Goal: Transaction & Acquisition: Purchase product/service

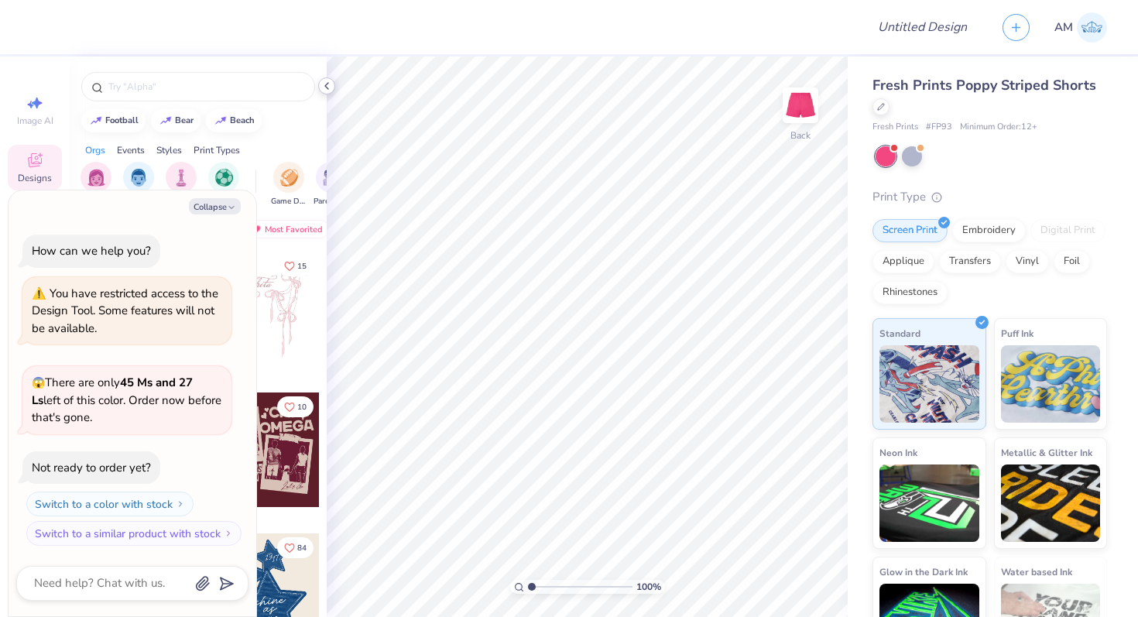
click at [330, 79] on div at bounding box center [326, 85] width 17 height 17
type textarea "x"
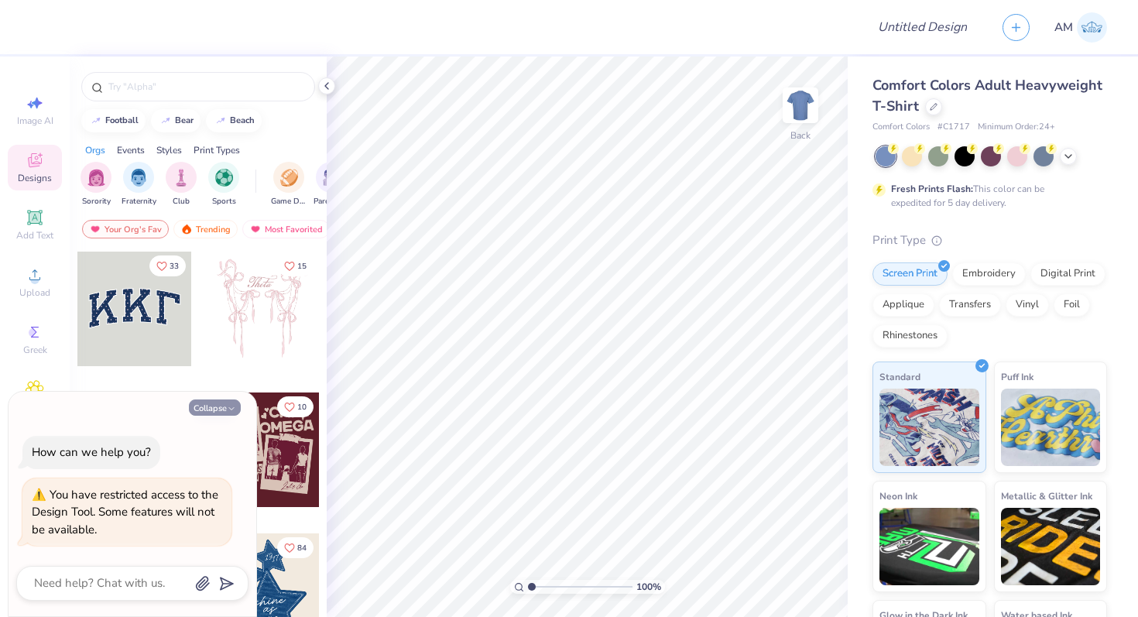
click at [204, 410] on button "Collapse" at bounding box center [215, 407] width 52 height 16
type textarea "x"
click at [928, 101] on div at bounding box center [933, 105] width 17 height 17
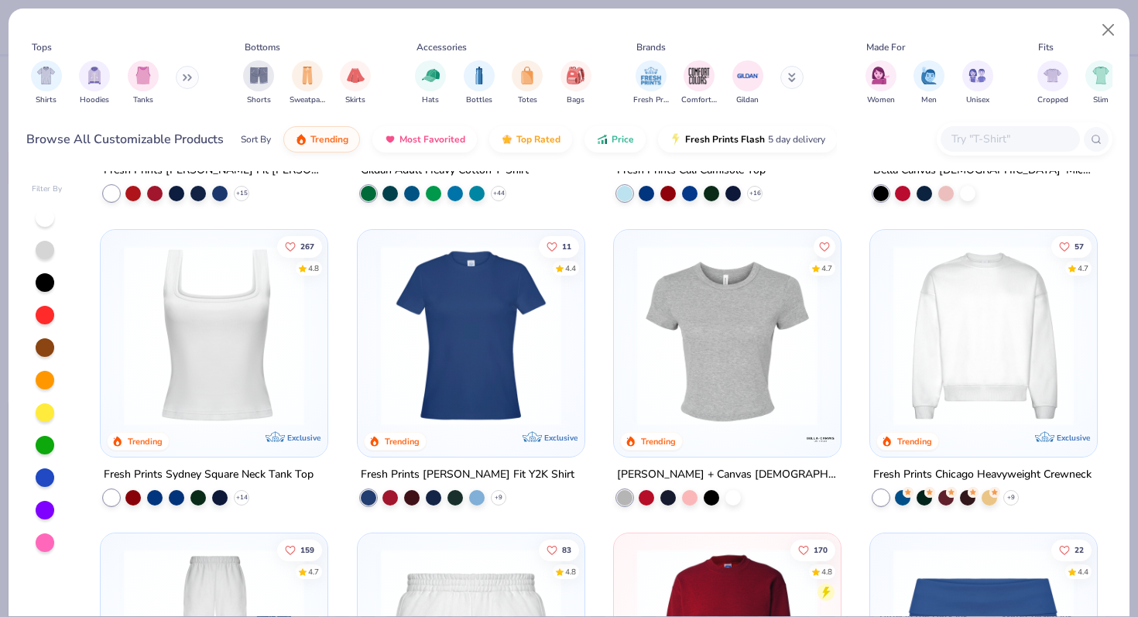
scroll to position [589, 0]
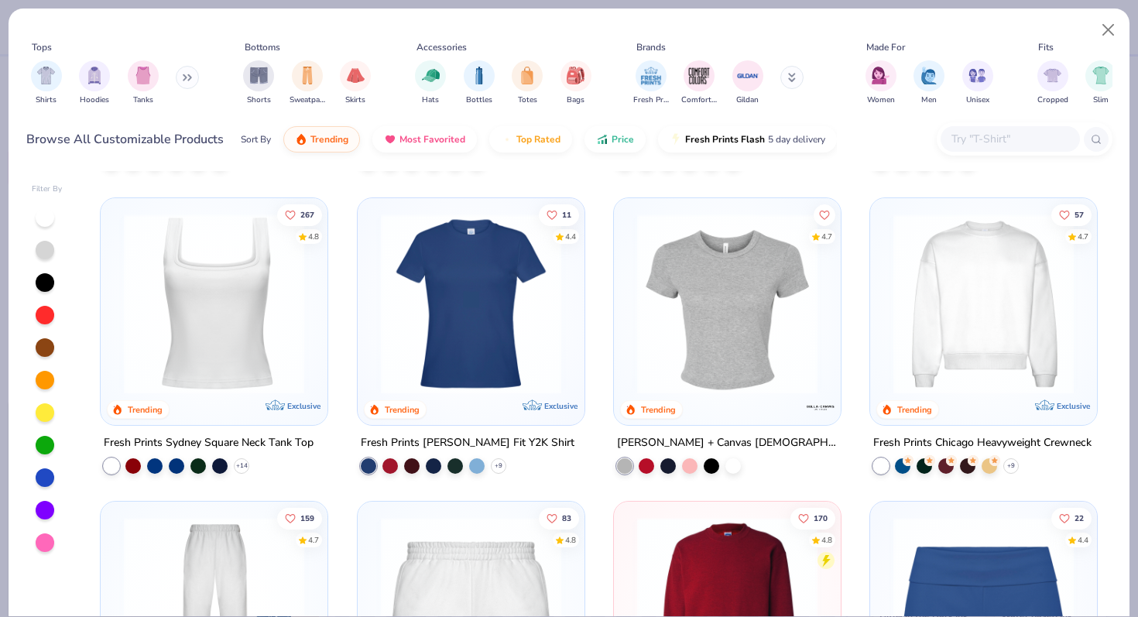
click at [946, 355] on img at bounding box center [983, 303] width 196 height 180
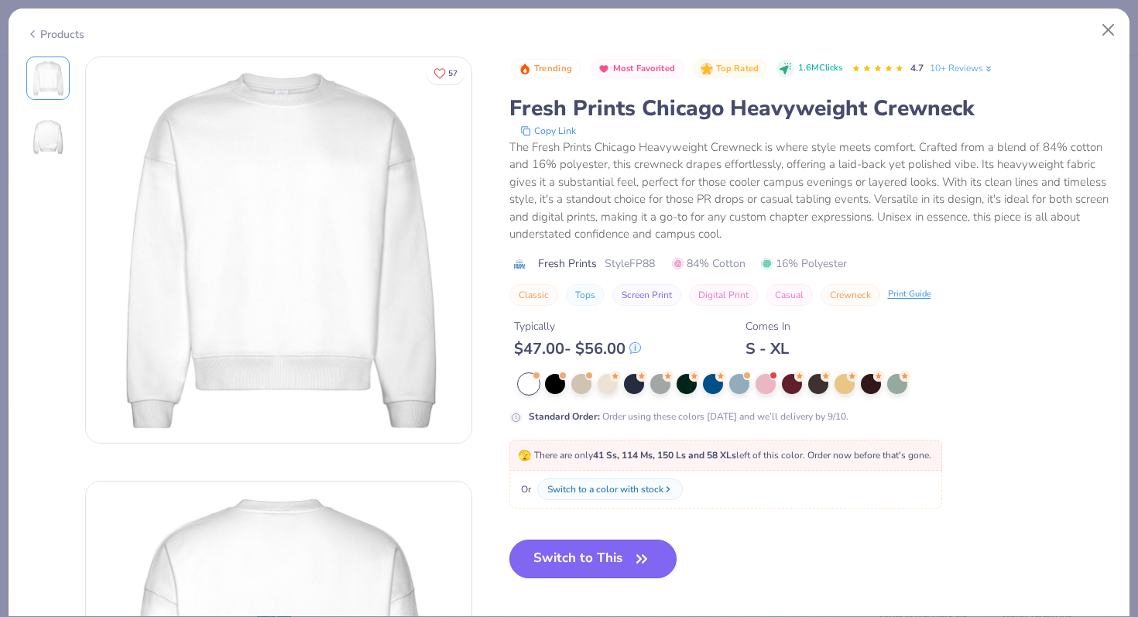
click at [635, 550] on icon "button" at bounding box center [642, 559] width 22 height 22
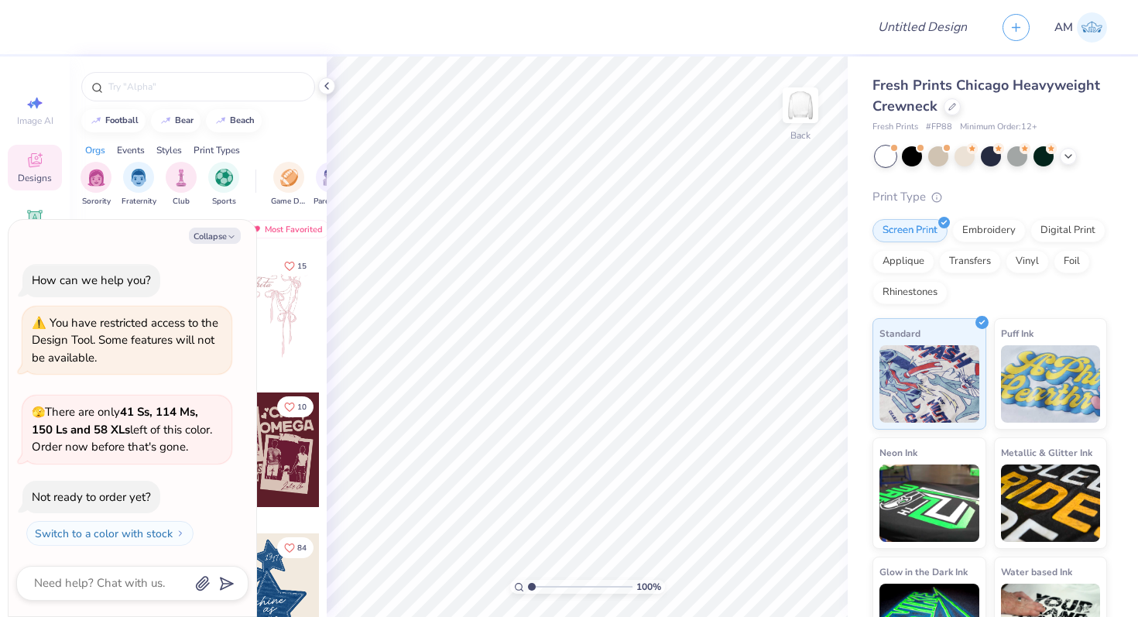
click at [326, 94] on div at bounding box center [198, 82] width 257 height 53
click at [326, 91] on icon at bounding box center [326, 86] width 12 height 12
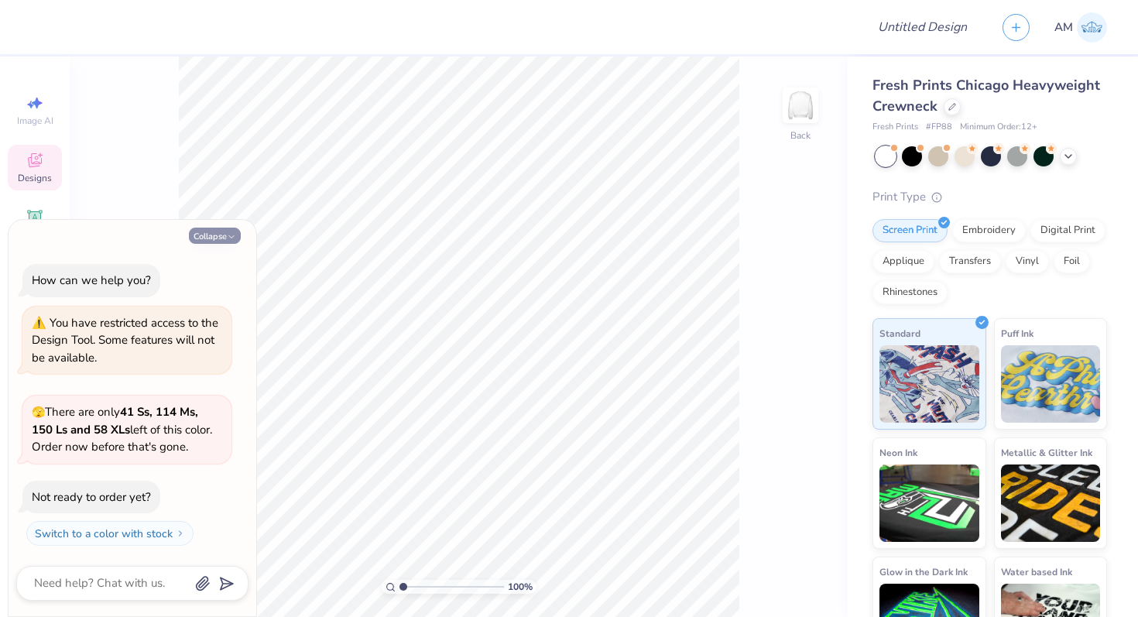
click at [224, 234] on button "Collapse" at bounding box center [215, 236] width 52 height 16
type textarea "x"
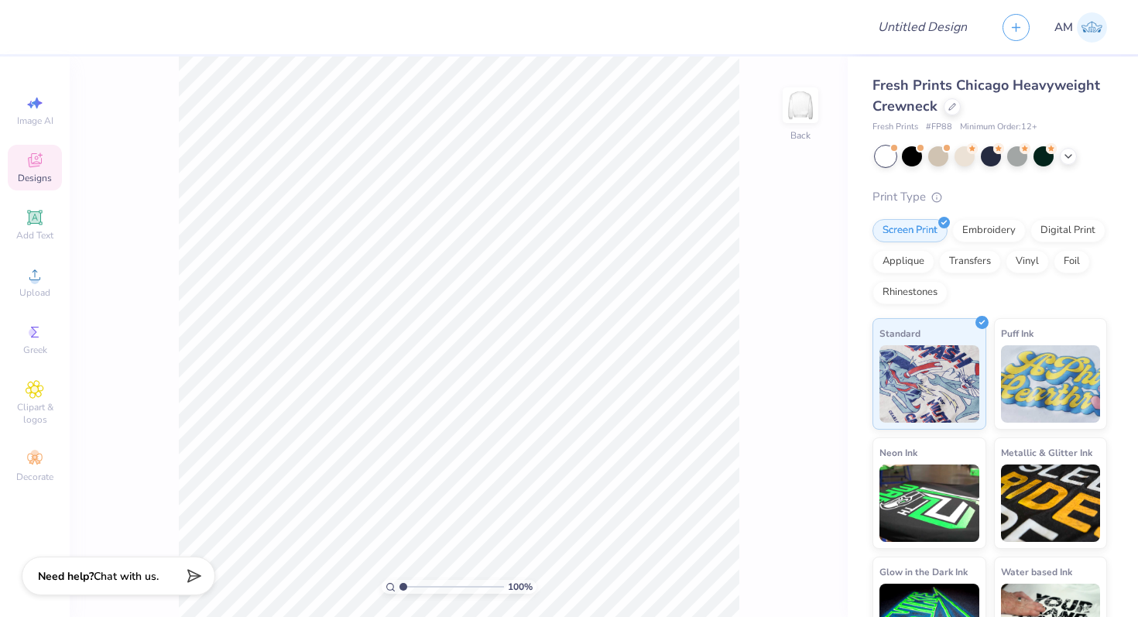
click at [39, 167] on icon at bounding box center [35, 160] width 19 height 19
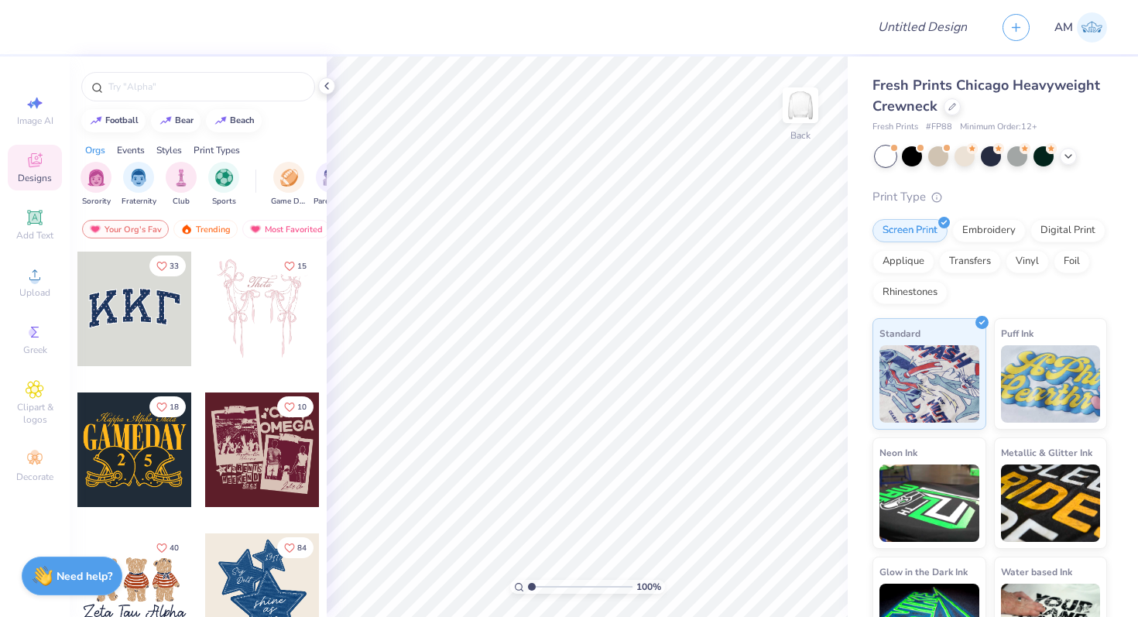
click at [241, 477] on div at bounding box center [262, 449] width 115 height 115
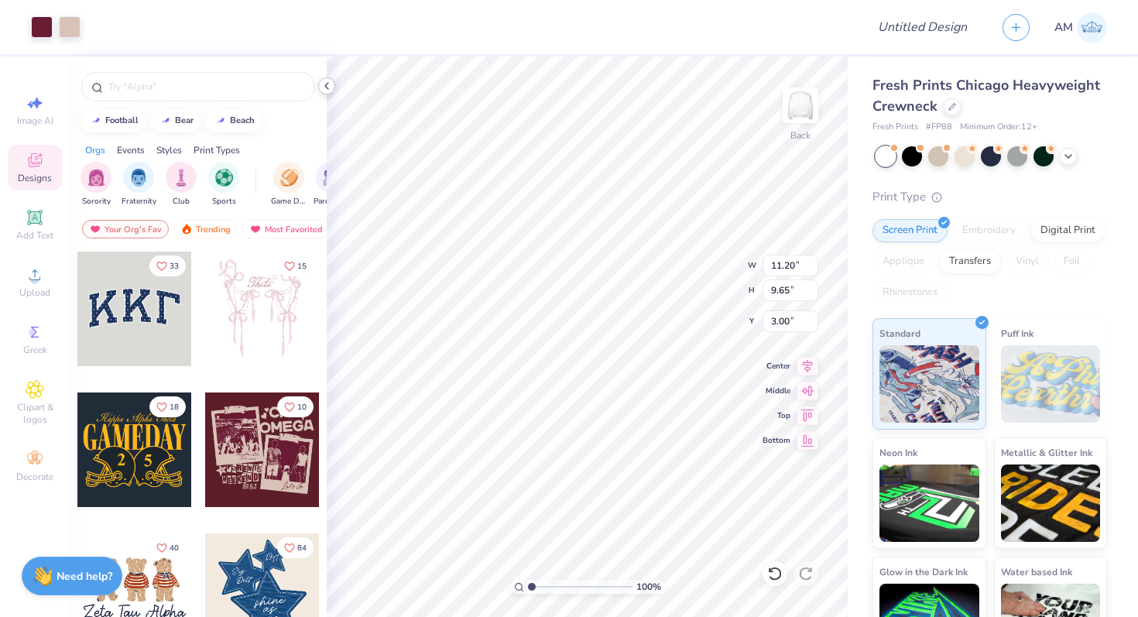
click at [325, 87] on icon at bounding box center [326, 86] width 12 height 12
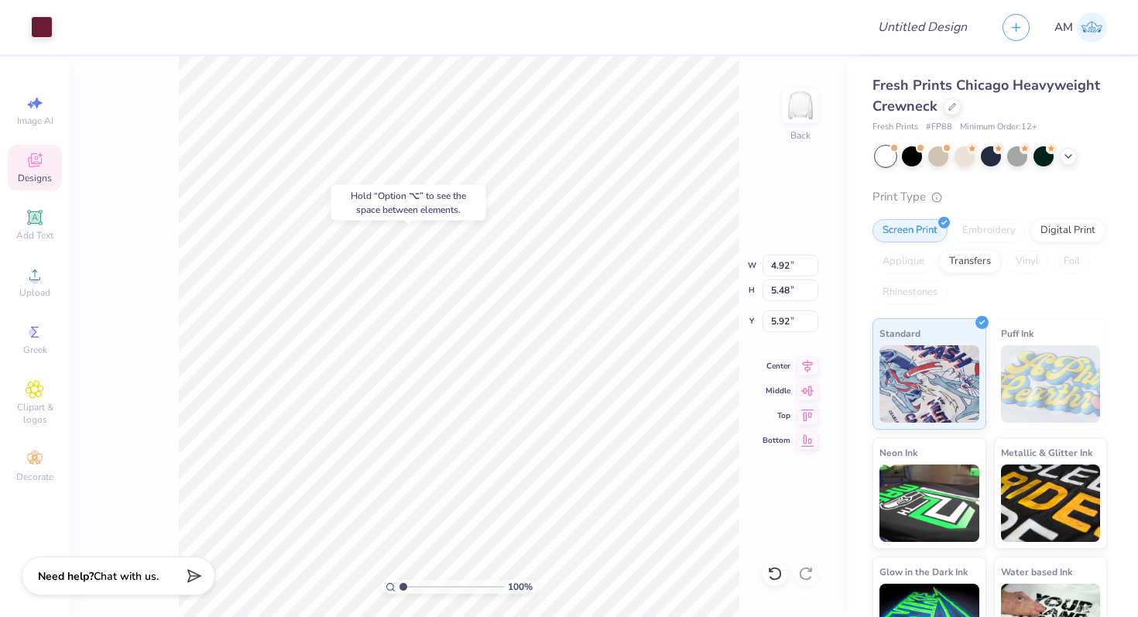
type input "5.92"
click at [773, 573] on icon at bounding box center [774, 573] width 15 height 15
type input "11.20"
type input "9.65"
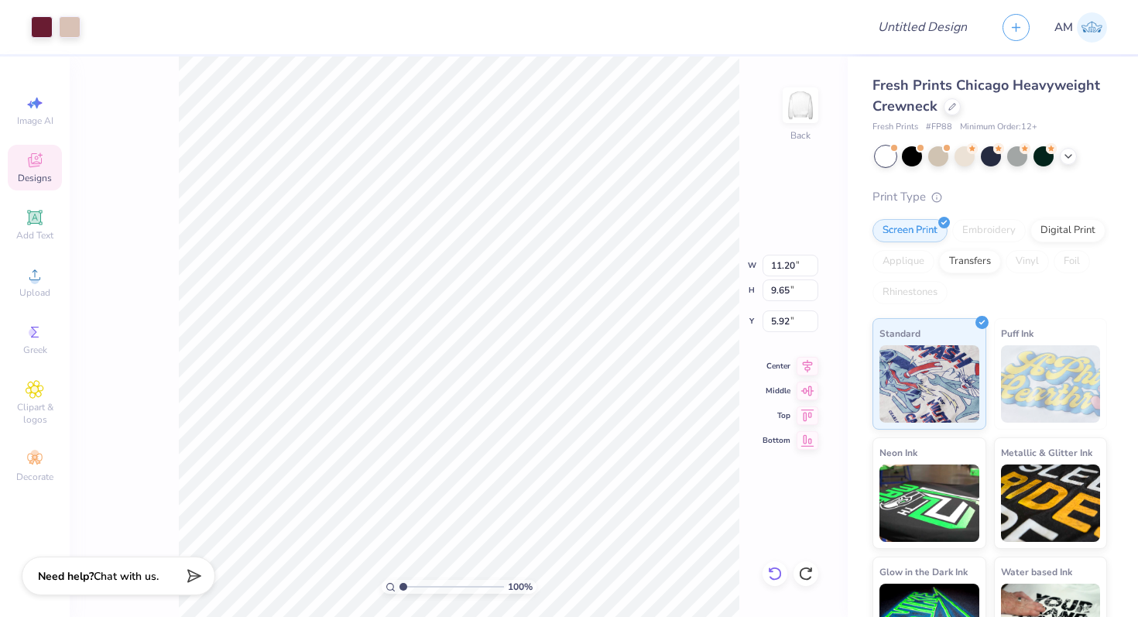
type input "3.00"
click at [773, 573] on icon at bounding box center [774, 573] width 15 height 15
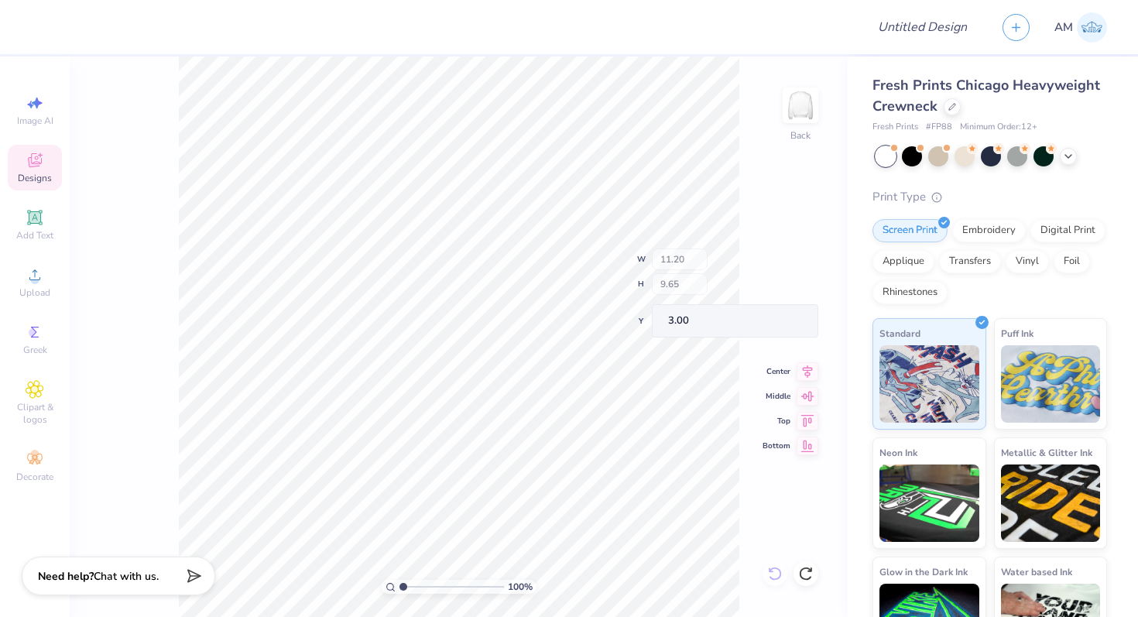
click at [773, 573] on div "100 % Back W 11.20 H 9.65 Y 3.00 Center Middle Top Bottom" at bounding box center [459, 336] width 778 height 560
click at [37, 169] on icon at bounding box center [35, 160] width 19 height 19
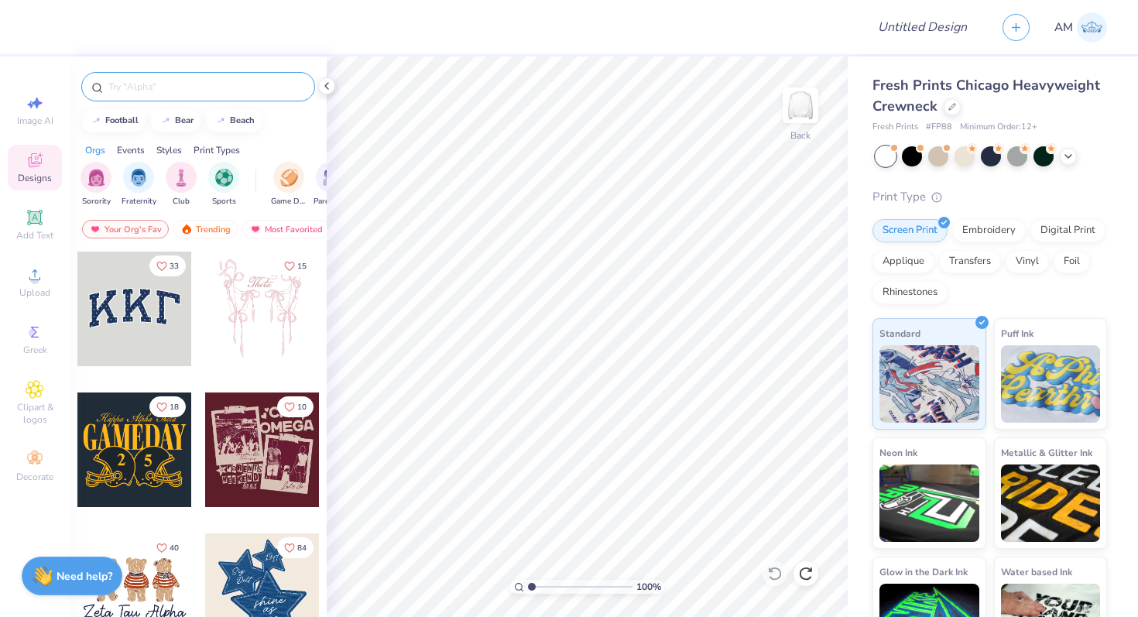
click at [190, 80] on input "text" at bounding box center [206, 86] width 198 height 15
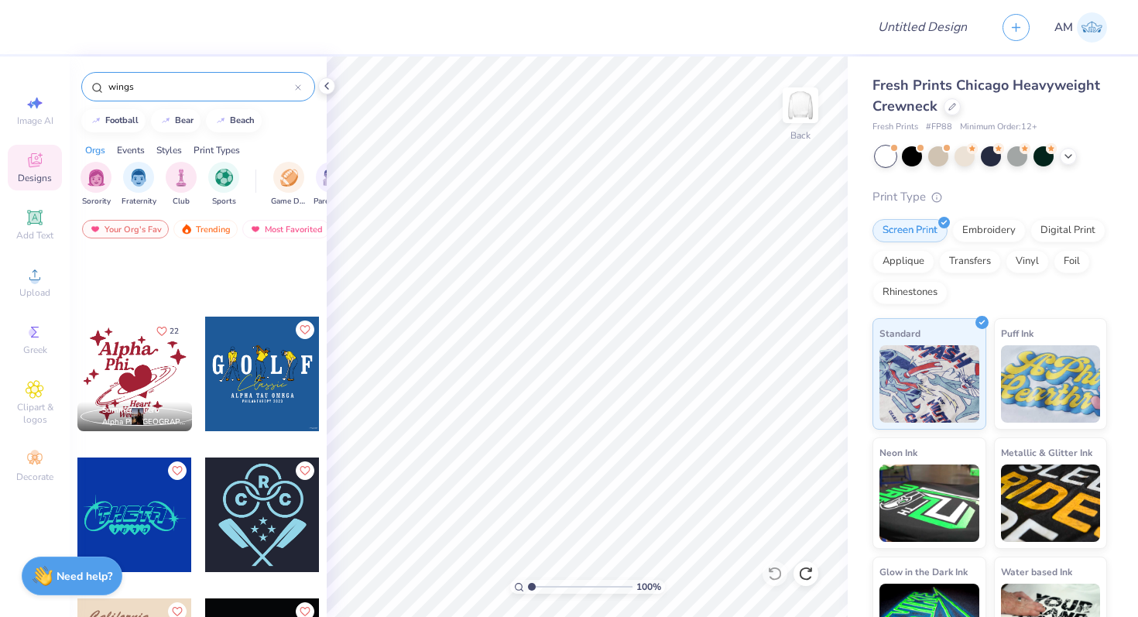
scroll to position [2956, 0]
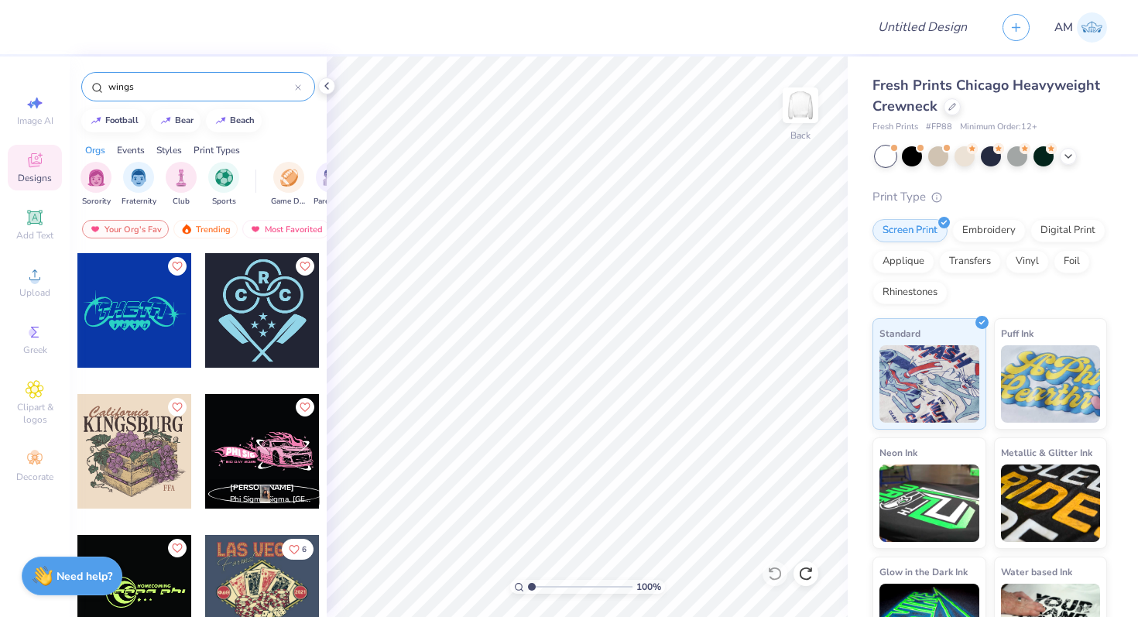
click at [180, 84] on input "wings" at bounding box center [201, 86] width 188 height 15
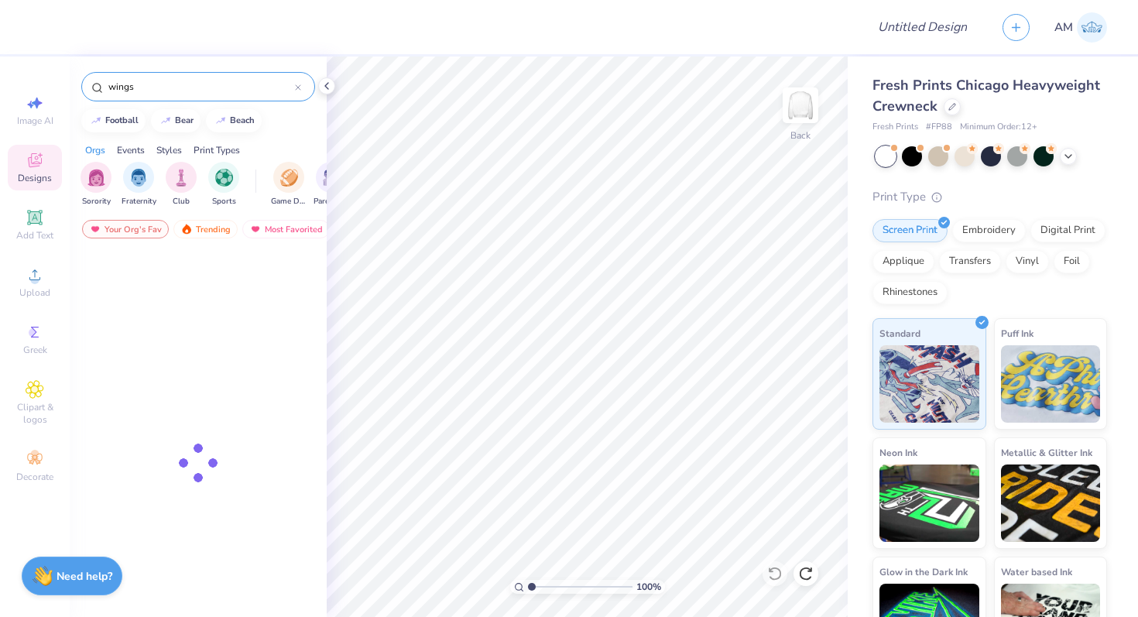
click at [180, 84] on input "wings" at bounding box center [201, 86] width 188 height 15
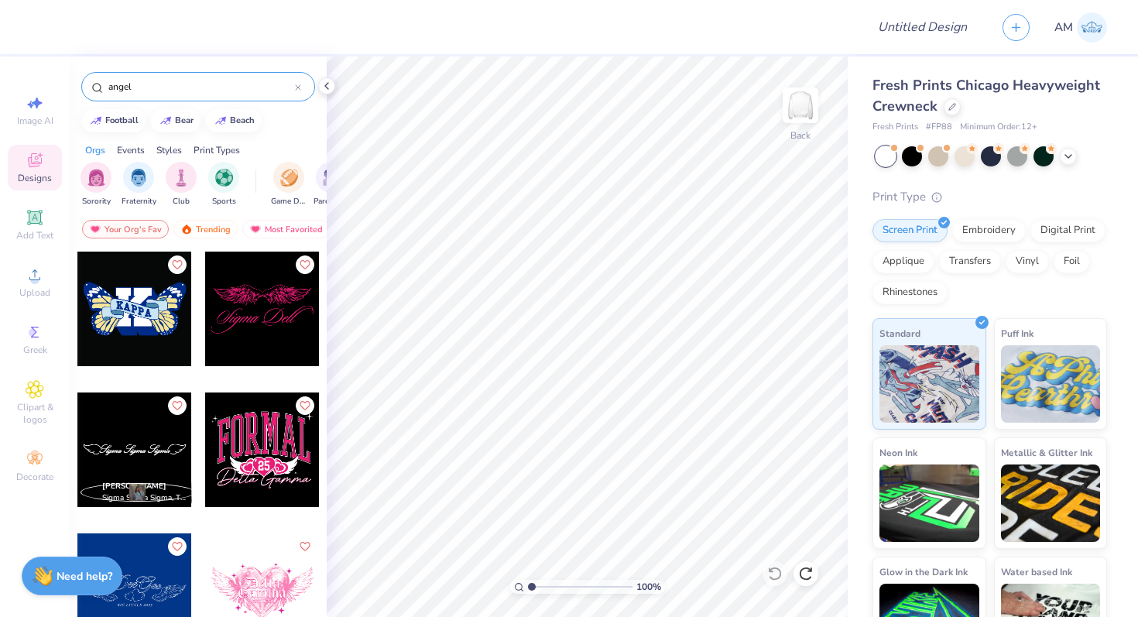
type input "angel"
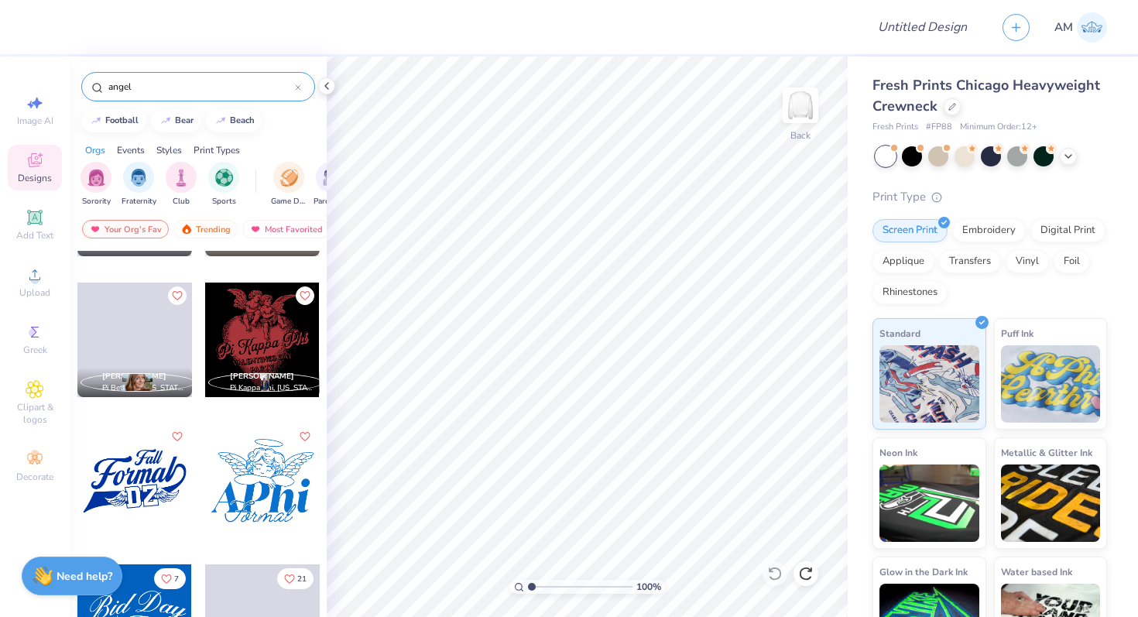
scroll to position [840, 0]
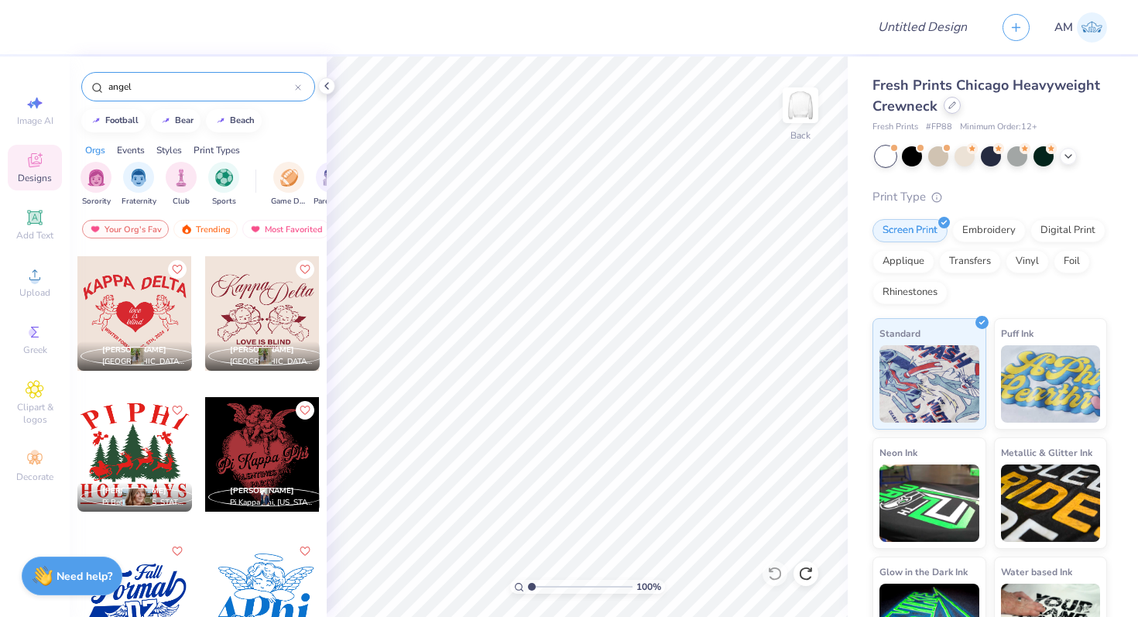
click at [950, 100] on div at bounding box center [951, 105] width 17 height 17
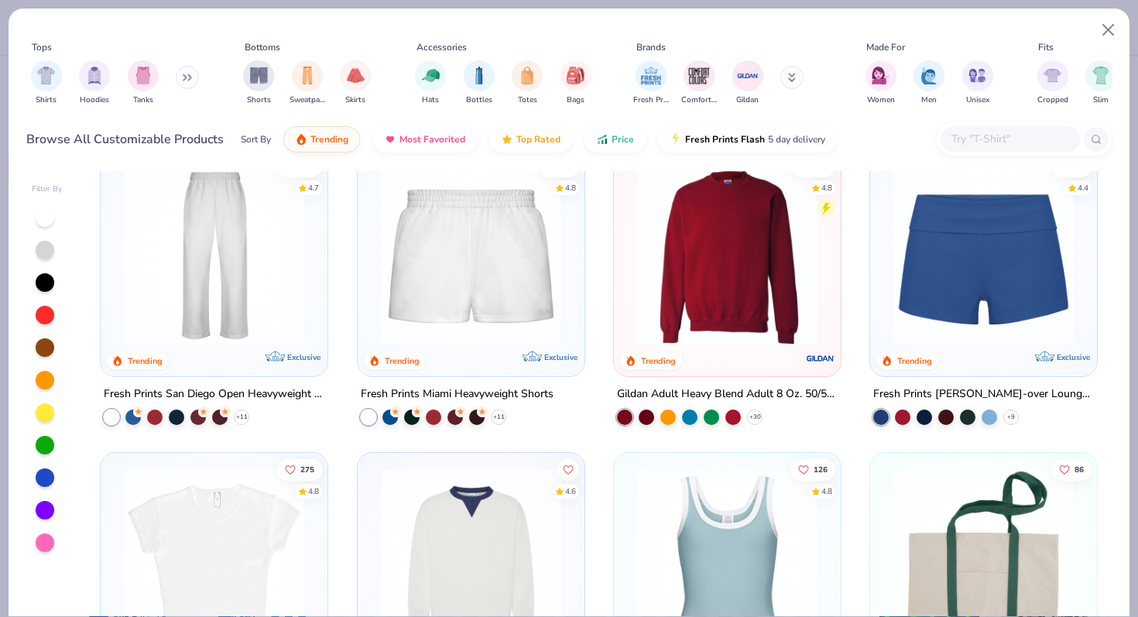
scroll to position [948, 0]
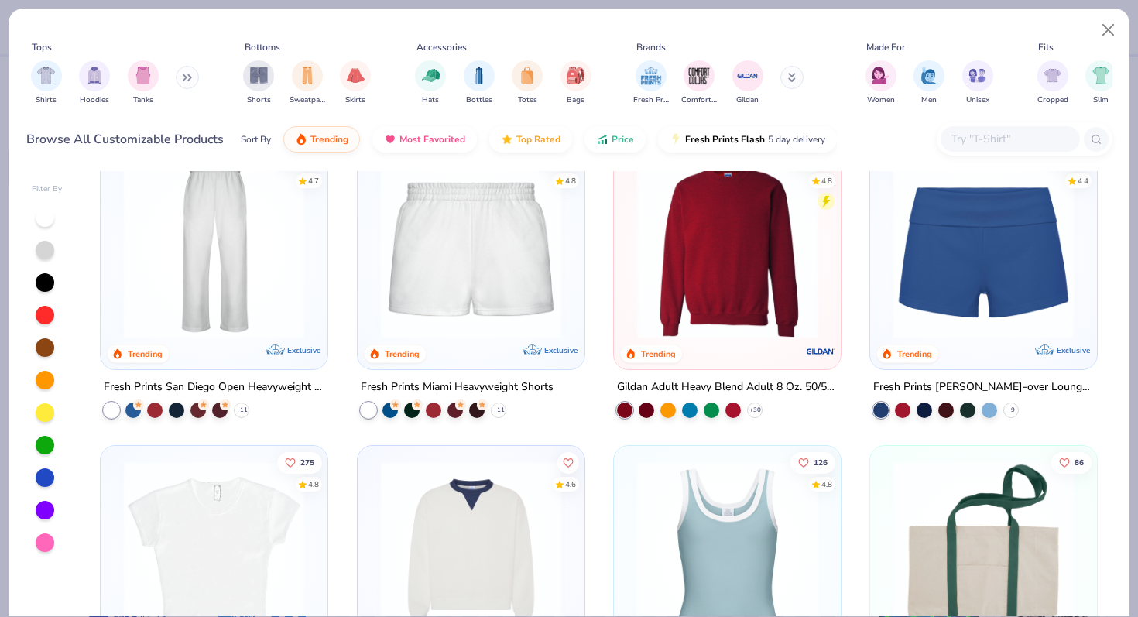
click at [725, 303] on img at bounding box center [727, 248] width 196 height 180
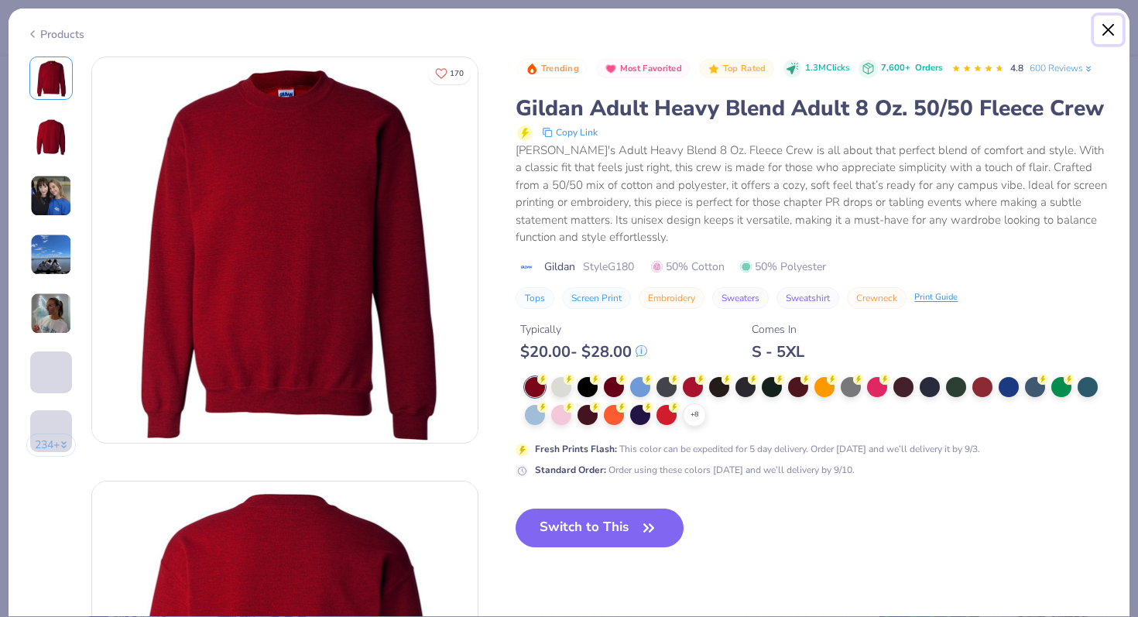
click at [1105, 31] on button "Close" at bounding box center [1108, 29] width 29 height 29
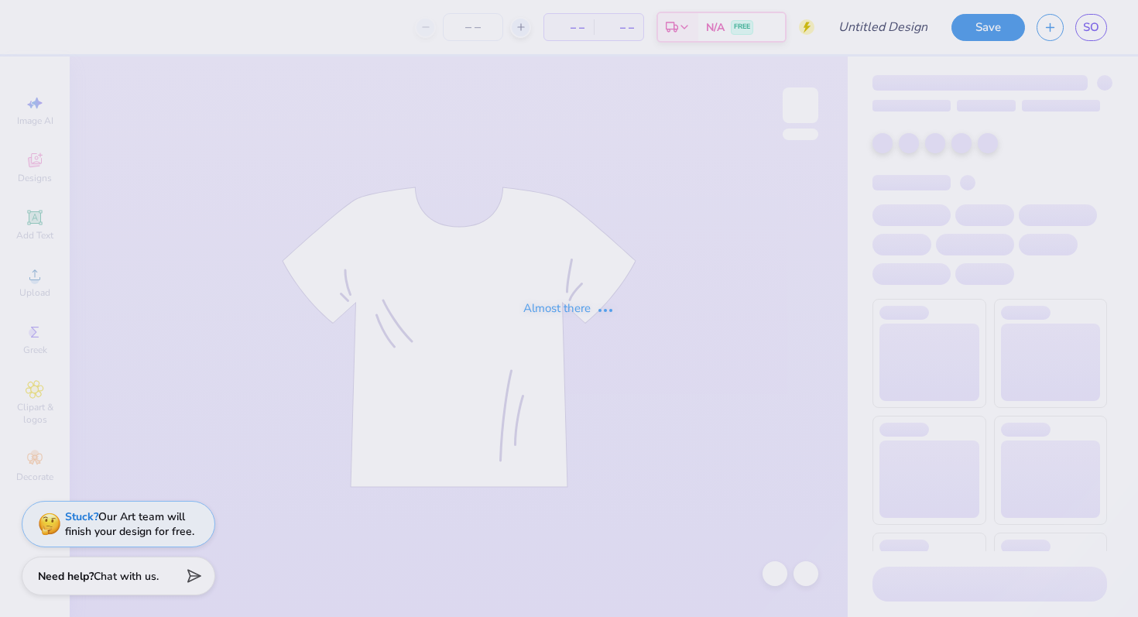
type input "Fam Wknd 1"
type input "30"
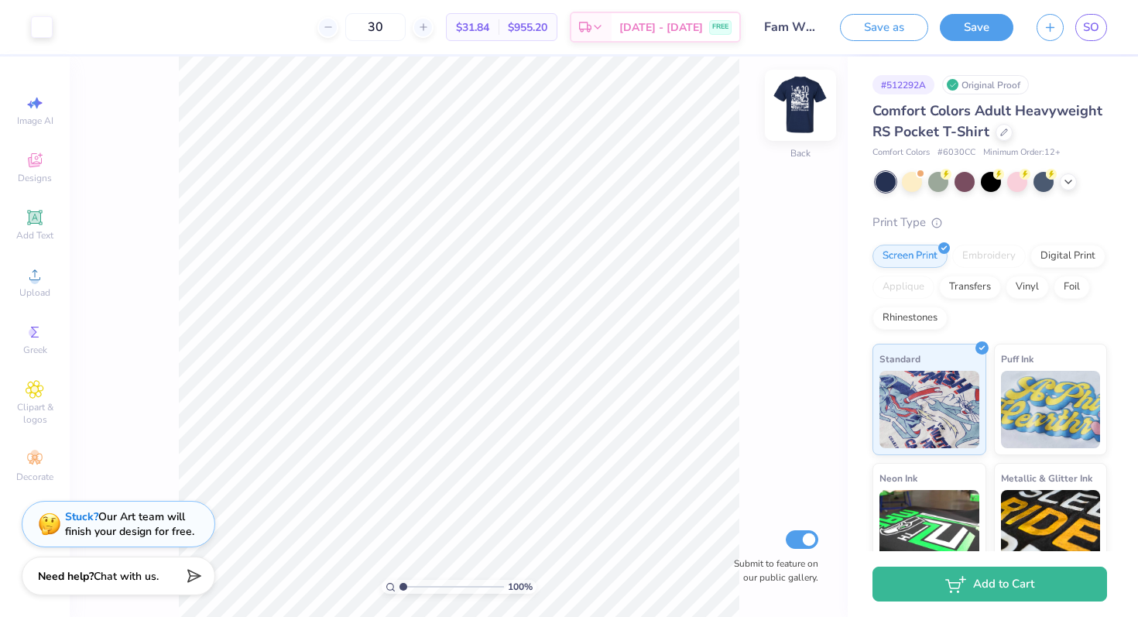
click at [801, 117] on img at bounding box center [800, 105] width 62 height 62
click at [74, 32] on div at bounding box center [70, 26] width 22 height 22
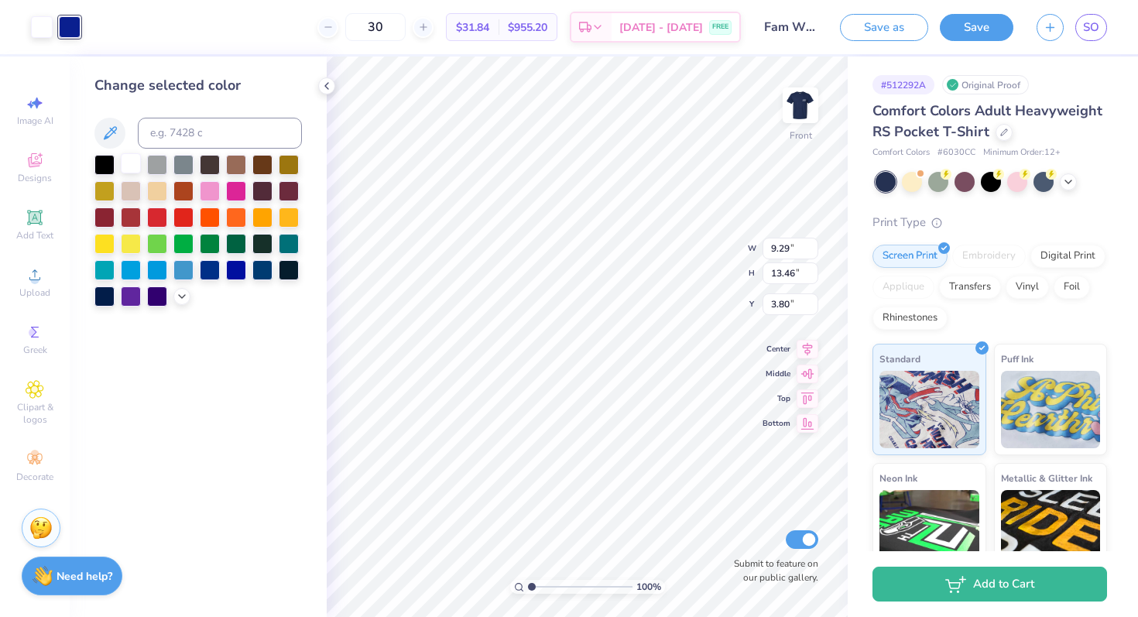
click at [131, 157] on div at bounding box center [131, 163] width 20 height 20
click at [137, 166] on div at bounding box center [131, 163] width 20 height 20
click at [127, 171] on div at bounding box center [131, 163] width 20 height 20
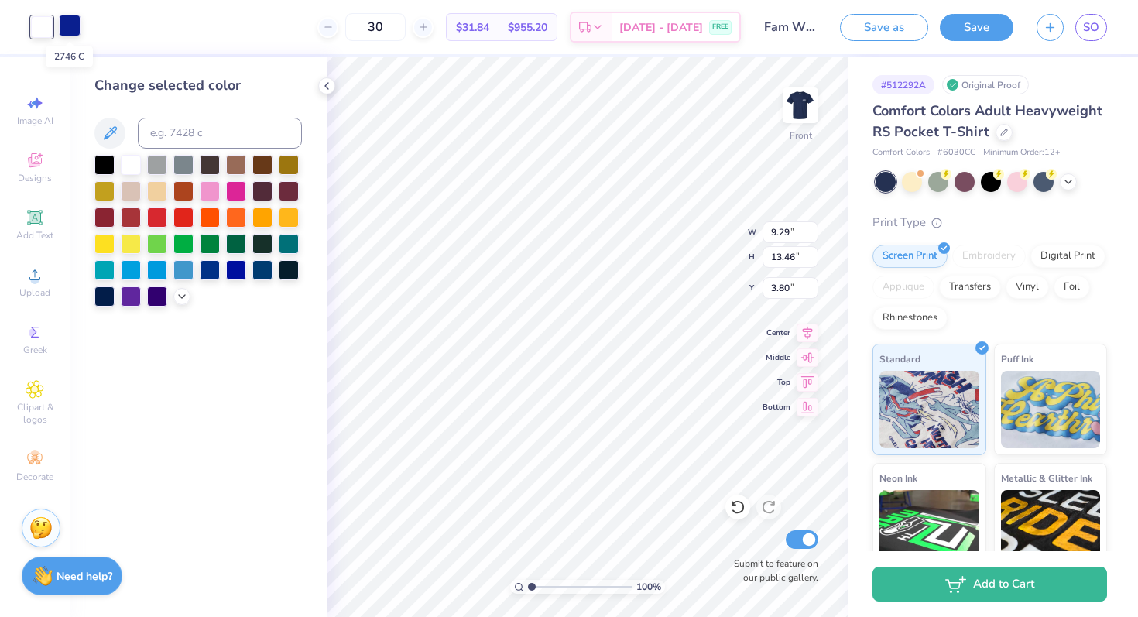
click at [65, 27] on div at bounding box center [70, 26] width 22 height 22
click at [132, 172] on div at bounding box center [131, 163] width 20 height 20
click at [70, 28] on div at bounding box center [70, 26] width 22 height 22
click at [113, 124] on icon at bounding box center [110, 133] width 19 height 19
click at [600, 33] on div "Est. Delivery Sep 8 - 11 FREE" at bounding box center [655, 29] width 171 height 31
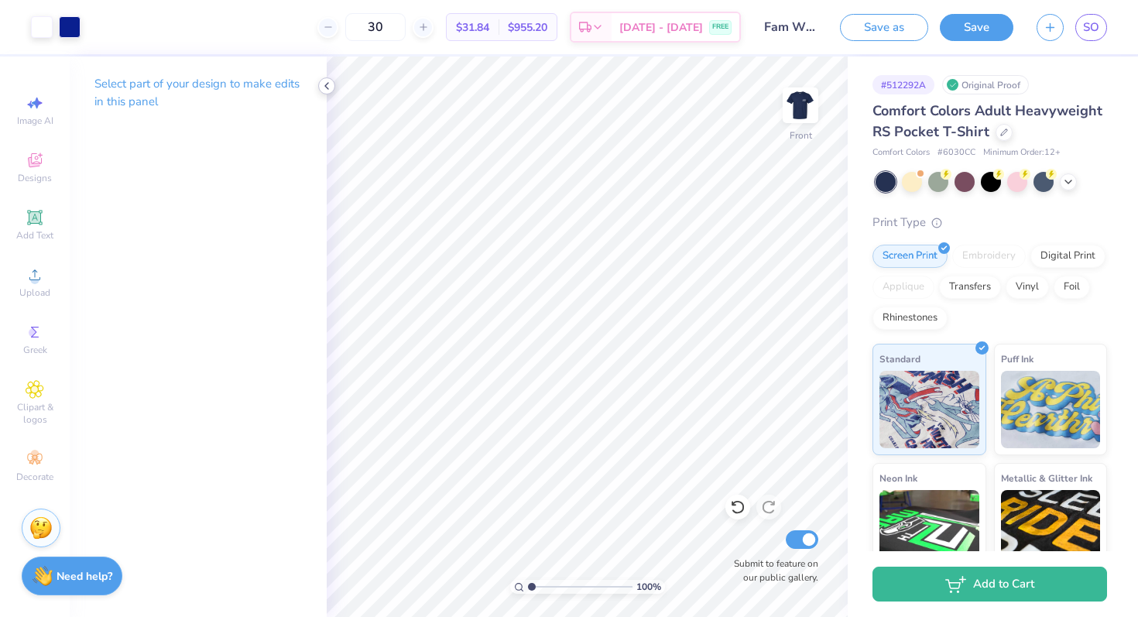
click at [326, 79] on div at bounding box center [326, 85] width 17 height 17
